Goal: Information Seeking & Learning: Compare options

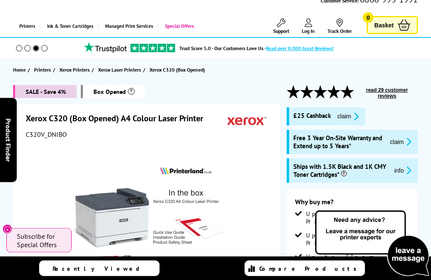
scroll to position [20, 0]
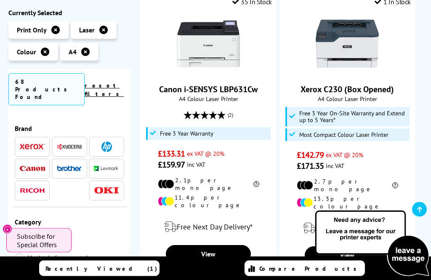
scroll to position [189, 0]
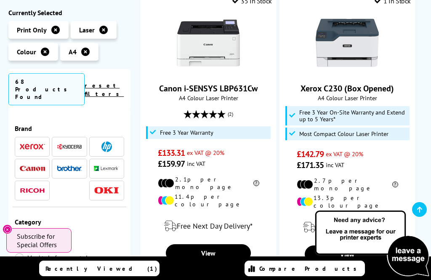
click at [187, 244] on link "View" at bounding box center [209, 253] width 86 height 18
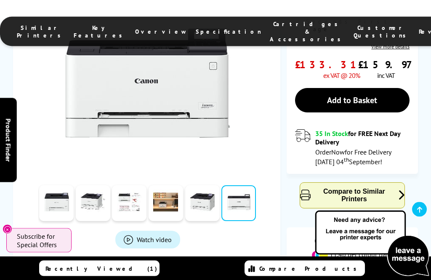
scroll to position [290, 0]
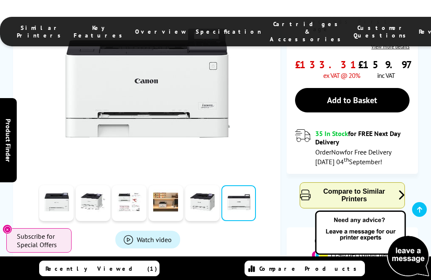
click at [143, 235] on span "Watch video" at bounding box center [154, 239] width 35 height 8
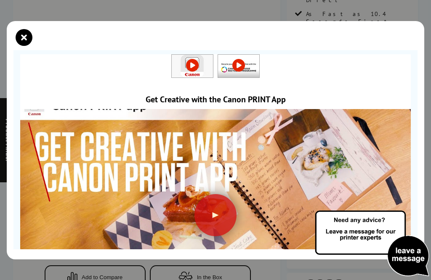
click at [208, 213] on div at bounding box center [216, 215] width 42 height 42
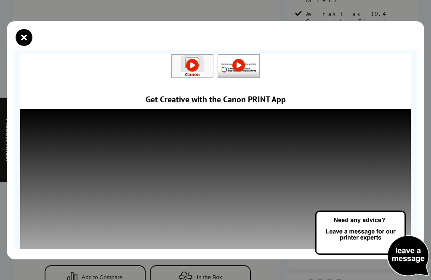
scroll to position [0, 0]
click at [213, 64] on img at bounding box center [192, 66] width 41 height 23
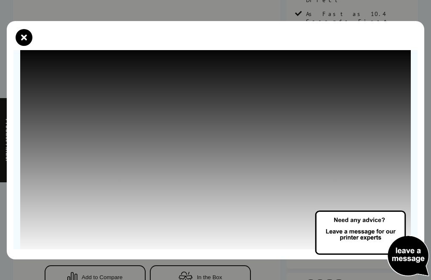
scroll to position [63, 0]
click at [25, 40] on icon "close modal" at bounding box center [24, 37] width 17 height 17
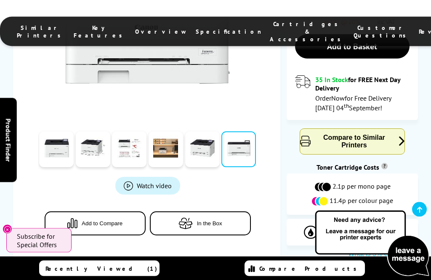
scroll to position [344, 0]
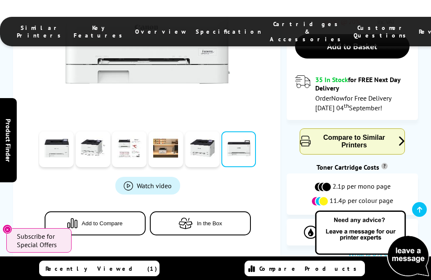
click at [384, 163] on sup "?" at bounding box center [385, 166] width 6 height 6
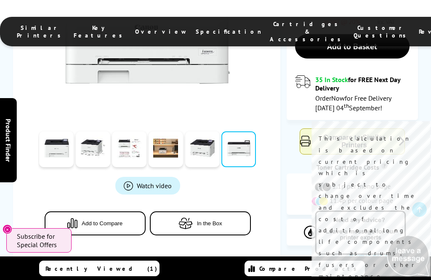
click at [384, 163] on sup "?" at bounding box center [385, 166] width 6 height 6
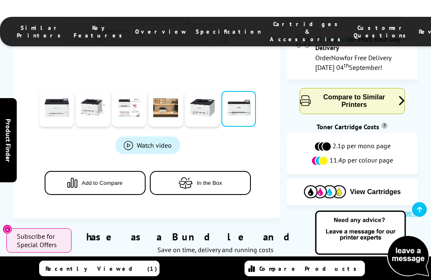
click at [72, 218] on div "Purchase as a Bundle and Save £££s Save on time, delivery and running costs" at bounding box center [216, 238] width 406 height 40
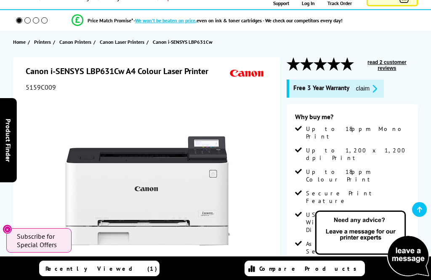
scroll to position [55, 0]
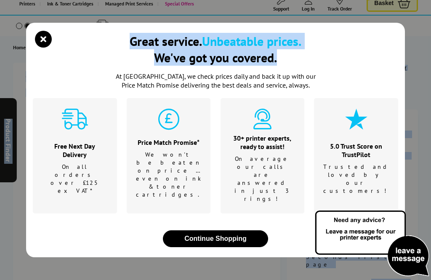
click at [47, 48] on icon "close modal" at bounding box center [43, 39] width 17 height 17
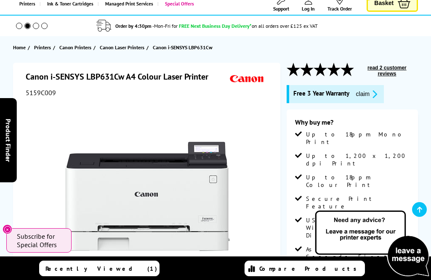
click at [40, 81] on h1 "Canon i-SENSYS LBP631Cw A4 Colour Laser Printer" at bounding box center [121, 76] width 191 height 11
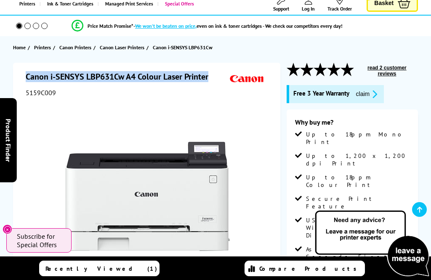
copy h1 "Canon i-SENSYS LBP631Cw A4 Colour Laser Printer"
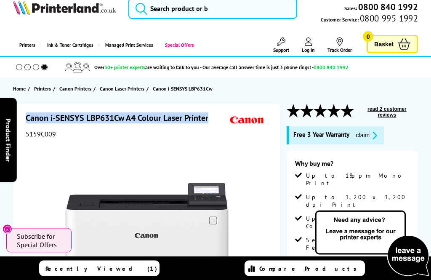
scroll to position [0, 0]
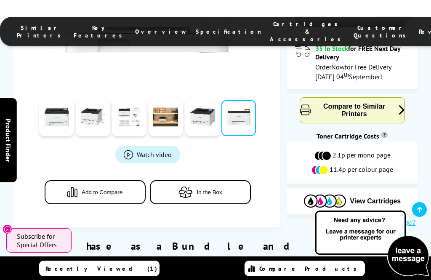
scroll to position [378, 0]
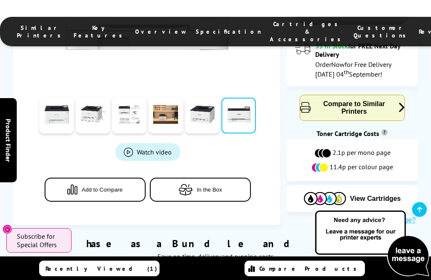
click at [331, 192] on img at bounding box center [325, 198] width 42 height 13
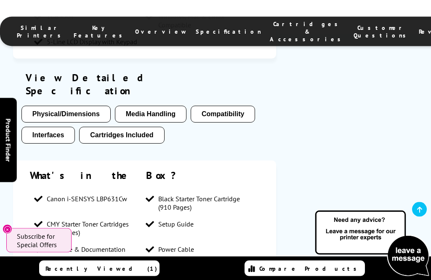
scroll to position [1370, 0]
